Goal: Register for event/course

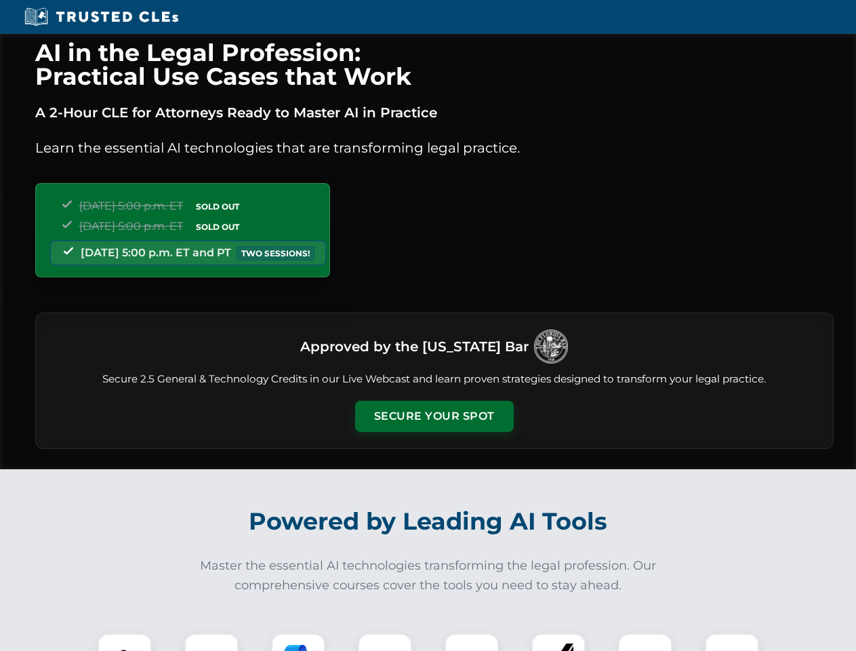
click at [434, 416] on button "Secure Your Spot" at bounding box center [434, 415] width 159 height 31
click at [125, 642] on img at bounding box center [124, 659] width 39 height 39
click at [211, 642] on div at bounding box center [211, 660] width 54 height 54
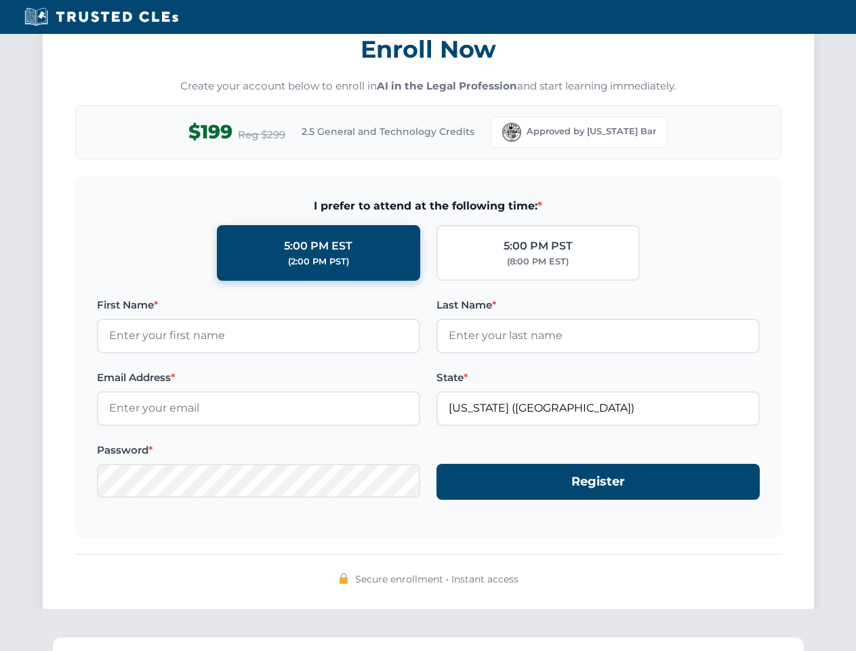
scroll to position [1330, 0]
